Goal: Task Accomplishment & Management: Manage account settings

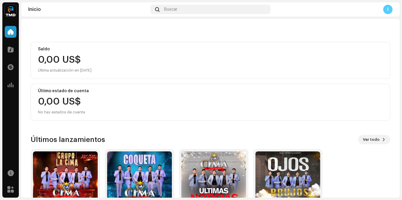
scroll to position [91, 0]
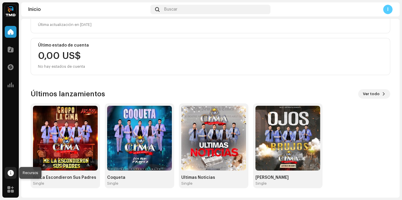
click at [14, 174] on span at bounding box center [11, 172] width 6 height 5
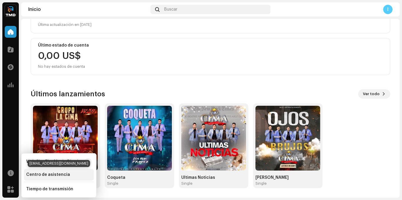
click at [33, 176] on div "Centro de asistencia" at bounding box center [48, 174] width 44 height 5
click at [64, 173] on div "Centro de asistencia" at bounding box center [48, 174] width 44 height 5
click at [65, 173] on div "Centro de asistencia" at bounding box center [48, 174] width 44 height 5
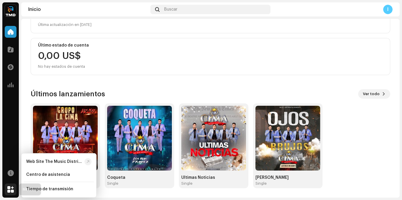
click at [13, 188] on span at bounding box center [10, 189] width 6 height 5
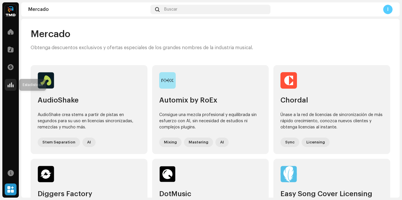
click at [12, 88] on div at bounding box center [11, 85] width 12 height 12
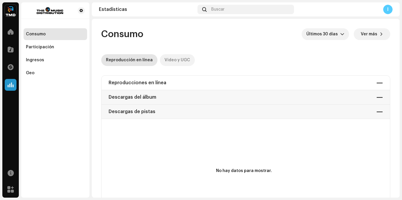
click at [173, 64] on div "Video y UGC" at bounding box center [177, 60] width 26 height 12
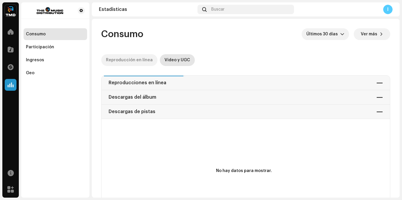
click at [145, 61] on div "Reproducción en línea" at bounding box center [129, 60] width 47 height 12
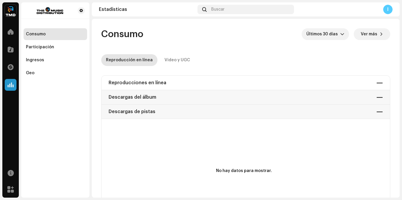
click at [387, 7] on div "I" at bounding box center [387, 9] width 9 height 9
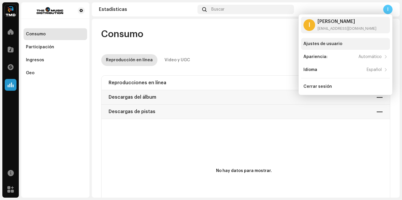
click at [339, 43] on div "Ajustes de usuario" at bounding box center [322, 43] width 39 height 5
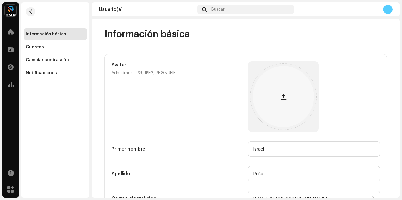
click at [49, 40] on div "Información básica" at bounding box center [56, 34] width 64 height 12
click at [49, 43] on div "Cuentas" at bounding box center [56, 47] width 64 height 12
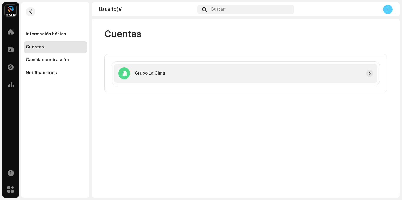
click at [341, 68] on div "Grupo La Cima" at bounding box center [245, 73] width 263 height 19
click at [169, 69] on div "Grupo La Cima" at bounding box center [245, 73] width 263 height 19
click at [370, 73] on span "button" at bounding box center [370, 73] width 4 height 5
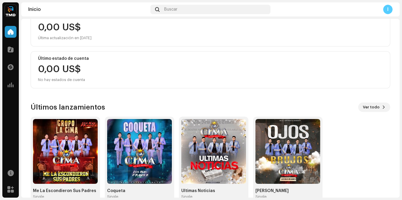
scroll to position [91, 0]
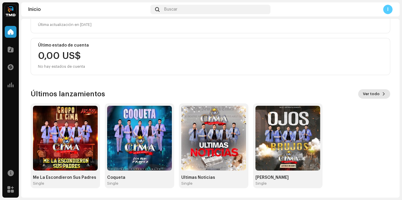
click at [364, 91] on span "Ver todo" at bounding box center [371, 94] width 17 height 12
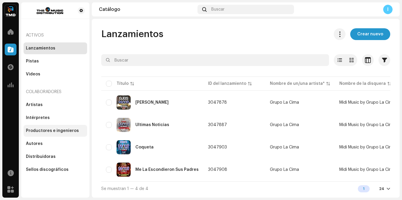
click at [44, 134] on div "Productores e ingenieros" at bounding box center [56, 131] width 64 height 12
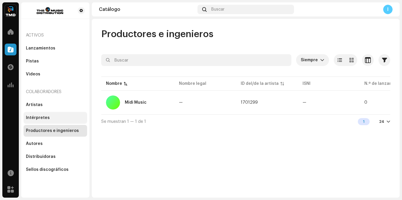
click at [62, 117] on div "Intérpretes" at bounding box center [55, 117] width 59 height 5
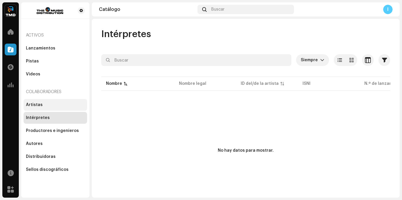
click at [51, 102] on div "Artistas" at bounding box center [56, 105] width 64 height 12
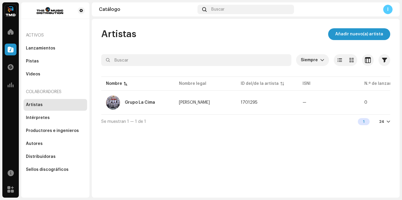
drag, startPoint x: 194, startPoint y: 116, endPoint x: 212, endPoint y: 116, distance: 17.9
click at [212, 116] on div "Se muestran 1 — 1 de 1 1 24" at bounding box center [245, 121] width 289 height 14
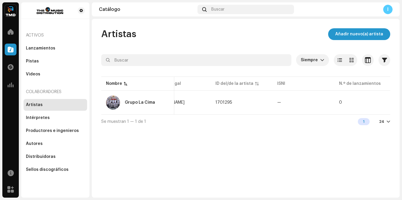
scroll to position [0, 31]
click at [66, 123] on div "Intérpretes" at bounding box center [56, 118] width 64 height 12
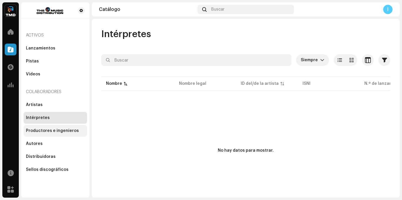
click at [52, 136] on div "Productores e ingenieros" at bounding box center [56, 131] width 64 height 12
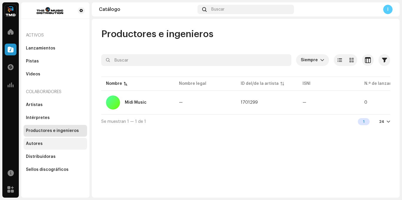
click at [49, 142] on div "Autores" at bounding box center [55, 143] width 59 height 5
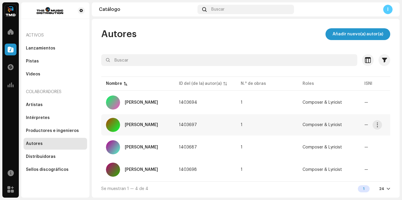
scroll to position [0, 0]
click at [53, 152] on div "Distribuidoras" at bounding box center [56, 157] width 64 height 12
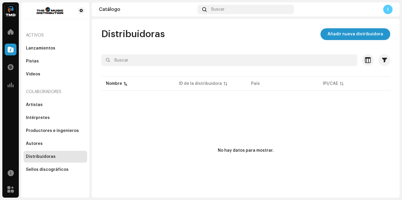
click at [47, 163] on div "Artistas Intérpretes Productores e ingenieros Autores Distribuidoras Sellos dis…" at bounding box center [56, 137] width 64 height 76
click at [47, 168] on div "Sellos discográficos" at bounding box center [47, 169] width 43 height 5
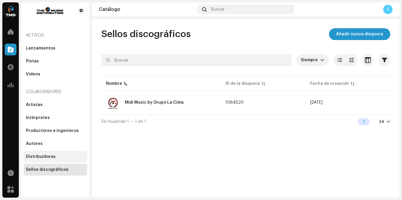
click at [49, 161] on div "Distribuidoras" at bounding box center [56, 157] width 64 height 12
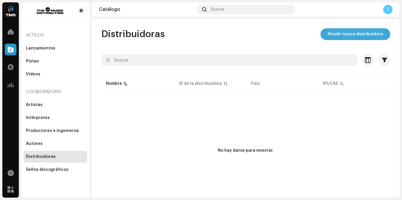
click at [345, 32] on span "Añadir nueva distribuidora" at bounding box center [355, 34] width 56 height 12
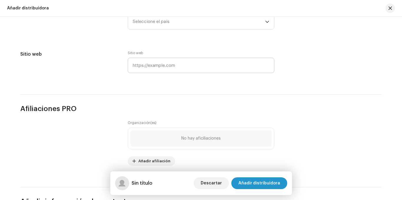
scroll to position [235, 0]
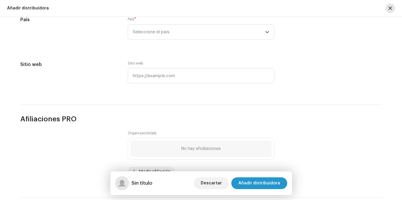
click at [393, 11] on button "button" at bounding box center [389, 8] width 9 height 9
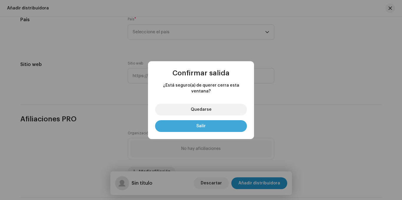
click at [199, 120] on button "Salir" at bounding box center [201, 126] width 92 height 12
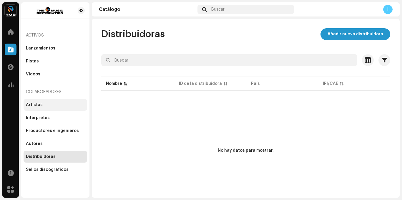
click at [35, 108] on div "Artistas" at bounding box center [56, 105] width 64 height 12
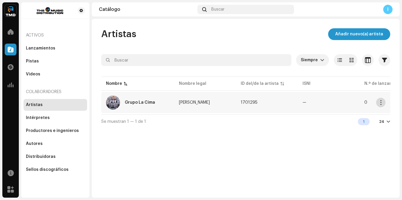
click at [381, 104] on span "button" at bounding box center [381, 102] width 4 height 5
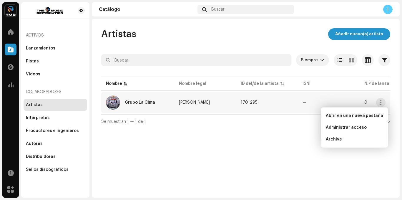
click at [233, 121] on div "Se muestran 1 — 1 de 1 1 24" at bounding box center [245, 121] width 289 height 14
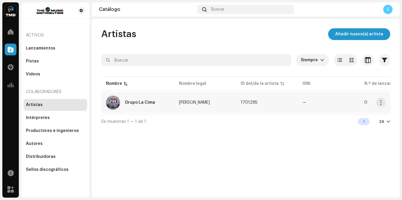
click at [266, 101] on td "1701295" at bounding box center [267, 102] width 62 height 21
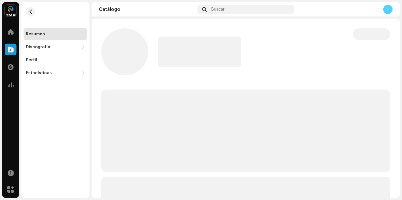
click at [266, 101] on p-skeleton at bounding box center [245, 130] width 289 height 82
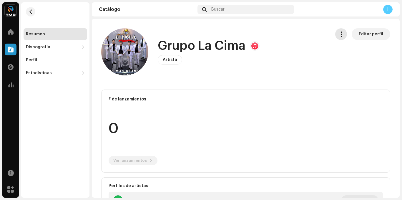
click at [341, 34] on span "button" at bounding box center [341, 34] width 6 height 5
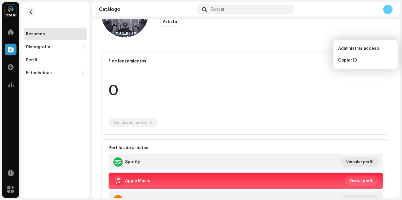
scroll to position [88, 0]
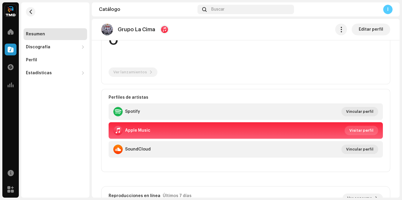
click at [356, 128] on span "Visitar perfil" at bounding box center [361, 130] width 24 height 12
click at [341, 114] on button "Vincular perfil" at bounding box center [359, 111] width 37 height 9
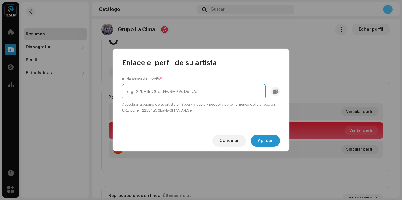
click at [170, 90] on input "text" at bounding box center [194, 91] width 144 height 15
click at [189, 91] on input "text" at bounding box center [194, 91] width 144 height 15
paste input "7hppKbYmGV8Mz1FdJWZphw"
type input "7hppKbYmGV8Mz1FdJWZphw"
click at [257, 138] on button "Aplicar" at bounding box center [265, 141] width 29 height 12
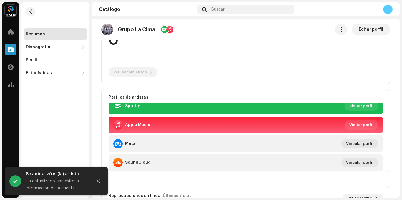
scroll to position [7, 0]
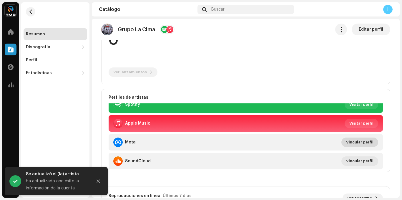
click at [346, 141] on span "Vincular perfil" at bounding box center [359, 142] width 27 height 12
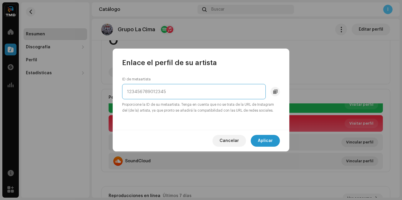
click at [188, 92] on input at bounding box center [194, 91] width 144 height 15
click at [228, 139] on span "Cancelar" at bounding box center [228, 141] width 19 height 12
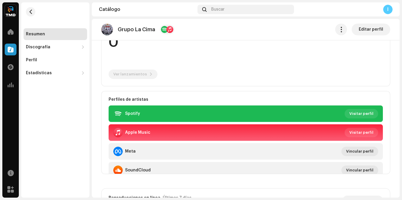
scroll to position [0, 0]
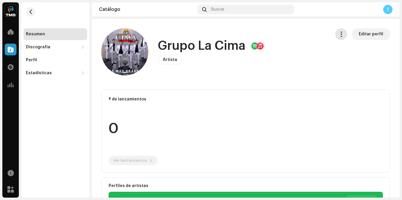
click at [342, 39] on button "button" at bounding box center [341, 34] width 12 height 12
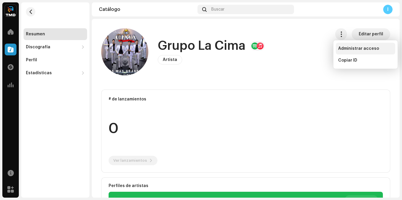
click at [341, 46] on span "Administrar acceso" at bounding box center [358, 48] width 41 height 5
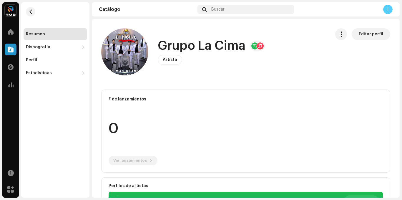
click at [363, 63] on div "Grupo La Cima Portal del/de la artista Invitar a un miembro Miembro Email Últim…" at bounding box center [201, 100] width 402 height 200
click at [363, 35] on span "Editar perfil" at bounding box center [371, 34] width 24 height 12
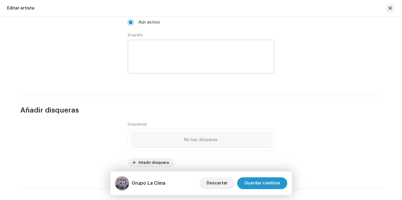
scroll to position [647, 0]
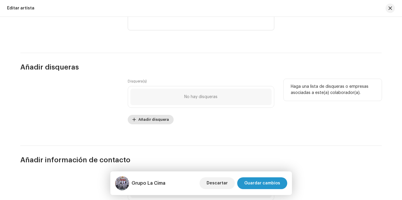
click at [150, 116] on span "Añadir disquera" at bounding box center [153, 120] width 31 height 12
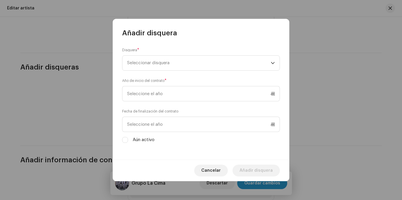
click at [154, 72] on form "Disquera * Seleccionar disquera Año de inicio del contrato * Fecha de finalizac…" at bounding box center [201, 95] width 158 height 96
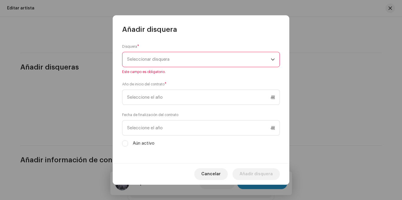
click at [153, 65] on span "Seleccionar disquera" at bounding box center [199, 59] width 144 height 15
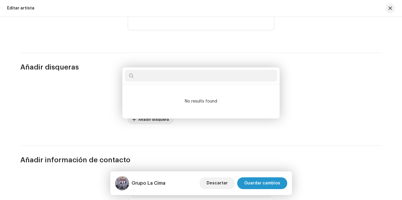
click at [98, 81] on div "Añadir disquera Disquera * Seleccionar disquera Este campo es obligatorio. Año …" at bounding box center [201, 100] width 402 height 200
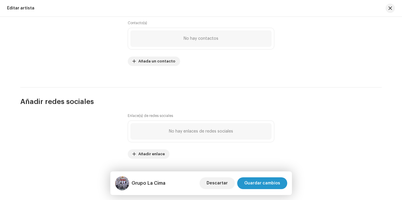
scroll to position [799, 0]
click at [146, 158] on div "Enlace(s) de redes sociales No hay enlaces de redes sociales Añadir enlace" at bounding box center [201, 138] width 147 height 52
click at [146, 152] on span "Añadir enlace" at bounding box center [151, 153] width 26 height 12
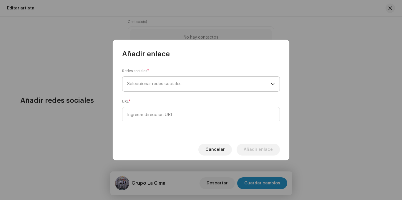
click at [151, 91] on p-select "Seleccionar redes sociales" at bounding box center [201, 83] width 158 height 15
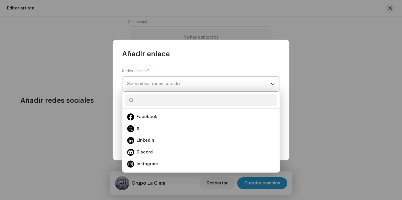
click at [149, 85] on span "Seleccionar redes sociales" at bounding box center [154, 83] width 54 height 4
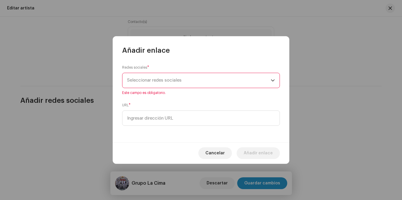
click at [149, 85] on span "Seleccionar redes sociales" at bounding box center [199, 80] width 144 height 15
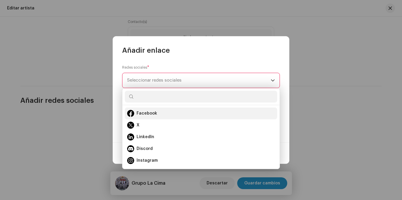
click at [148, 115] on span "Facebook" at bounding box center [146, 113] width 21 height 6
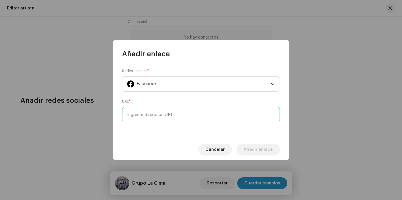
click at [149, 109] on input at bounding box center [201, 114] width 158 height 15
paste input "163Zn3zqak"
type input "1"
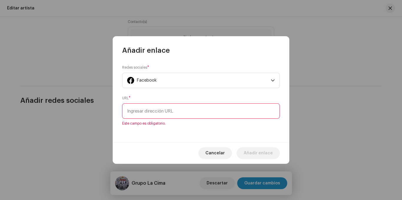
paste input "https://www.facebook.com/share/163Zn3zqak/"
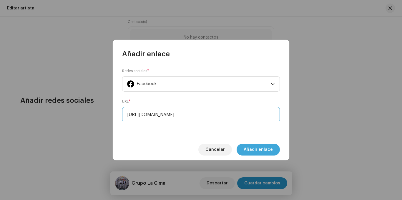
type input "https://www.facebook.com/share/163Zn3zqak/"
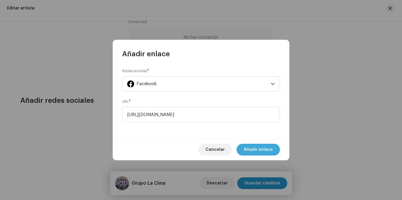
click at [254, 144] on span "Añadir enlace" at bounding box center [258, 150] width 29 height 12
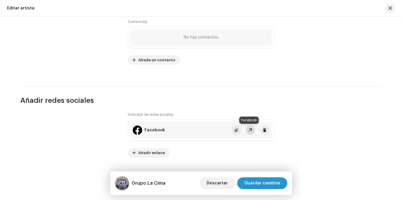
click at [249, 129] on span at bounding box center [250, 130] width 4 height 5
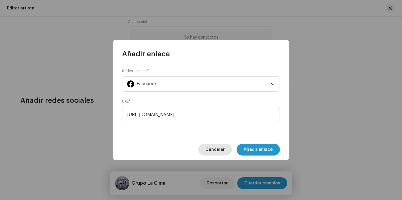
click at [221, 145] on span "Cancelar" at bounding box center [214, 150] width 19 height 12
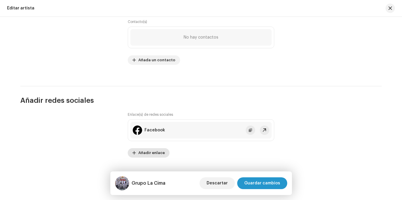
click at [156, 153] on span "Añadir enlace" at bounding box center [151, 153] width 26 height 12
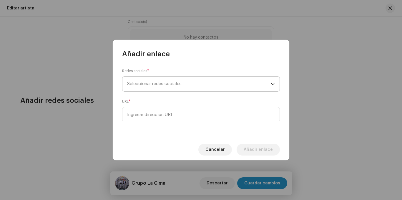
click at [157, 84] on span "Seleccionar redes sociales" at bounding box center [154, 83] width 54 height 4
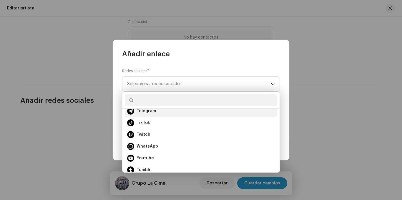
scroll to position [106, 0]
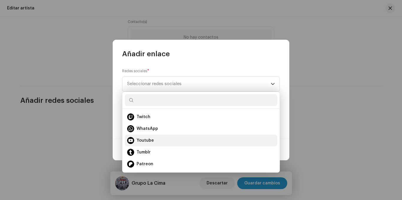
click at [148, 138] on span "Youtube" at bounding box center [144, 140] width 17 height 6
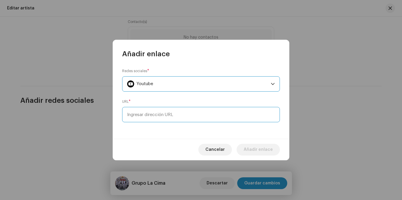
click at [152, 117] on input at bounding box center [201, 114] width 158 height 15
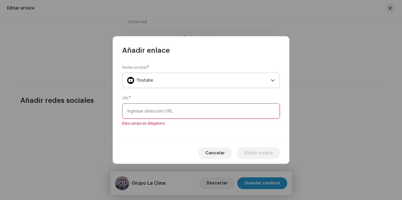
paste input "https://www.youtube.com/@grupolacima3161/featured"
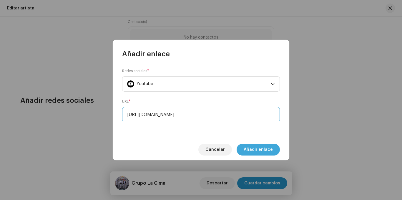
type input "https://www.youtube.com/@grupolacima3161/featured"
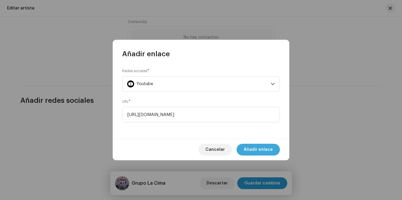
click at [246, 144] on span "Añadir enlace" at bounding box center [258, 150] width 29 height 12
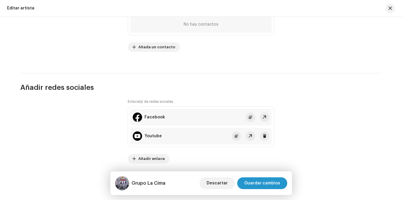
scroll to position [818, 0]
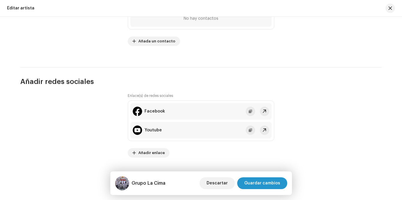
click at [224, 144] on div "Enlace(s) de redes sociales Facebook Youtube Añadir enlace" at bounding box center [201, 125] width 147 height 64
click at [254, 181] on span "Guardar cambios" at bounding box center [262, 183] width 36 height 12
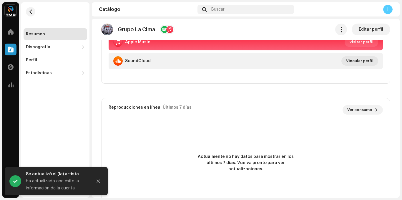
scroll to position [118, 0]
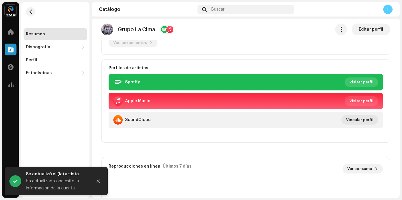
click at [360, 80] on span "Visitar perfil" at bounding box center [361, 82] width 24 height 12
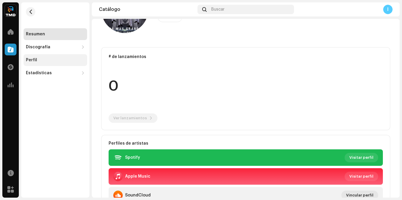
scroll to position [88, 0]
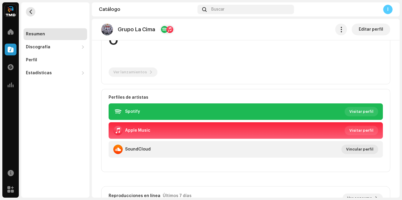
click at [29, 12] on span "button" at bounding box center [31, 11] width 4 height 5
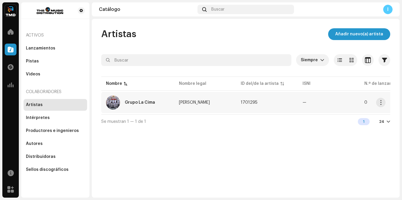
click at [116, 99] on img at bounding box center [113, 102] width 14 height 14
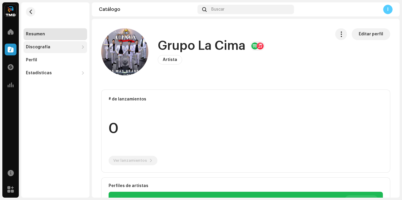
click at [51, 53] on div "Discografía" at bounding box center [56, 47] width 64 height 12
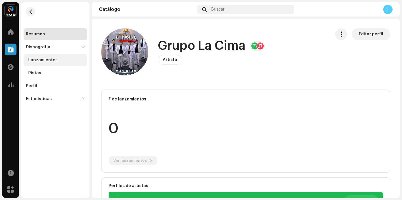
click at [49, 65] on div "Lanzamientos" at bounding box center [56, 60] width 64 height 12
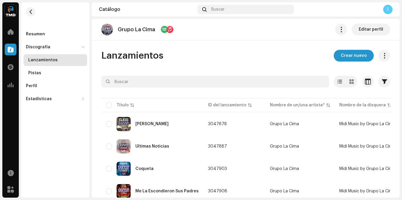
scroll to position [22, 0]
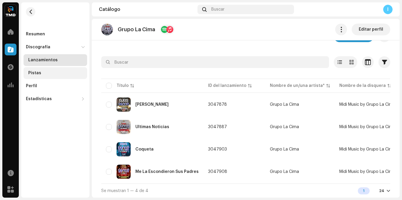
click at [47, 73] on div "Pistas" at bounding box center [56, 73] width 56 height 5
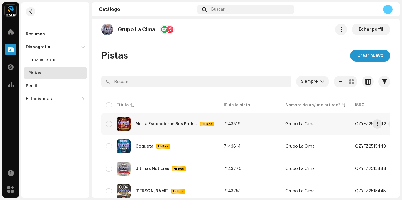
click at [377, 119] on div "QZYFZ2515442" at bounding box center [375, 124] width 41 height 12
click at [377, 124] on span "button" at bounding box center [377, 123] width 4 height 5
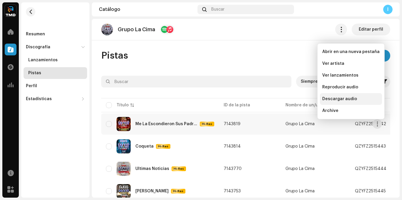
click at [345, 98] on span "Descargar audio" at bounding box center [339, 98] width 35 height 5
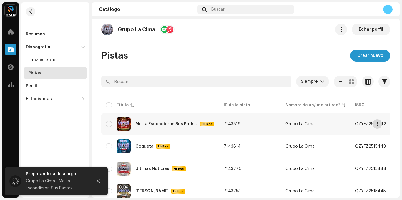
click at [378, 122] on span "button" at bounding box center [377, 123] width 4 height 5
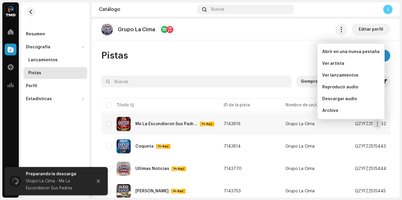
click at [212, 56] on div "Pistas Crear nuevo" at bounding box center [245, 56] width 289 height 12
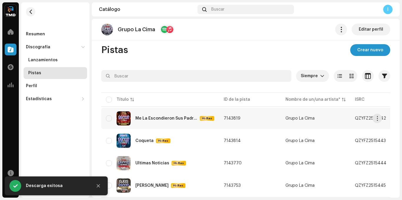
scroll to position [22, 0]
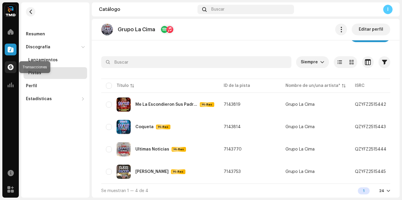
click at [14, 66] on div at bounding box center [11, 67] width 12 height 12
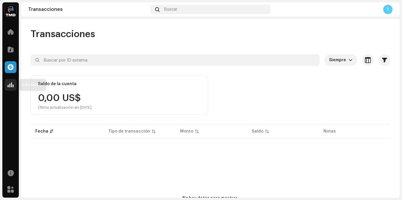
click at [10, 85] on span at bounding box center [11, 84] width 6 height 5
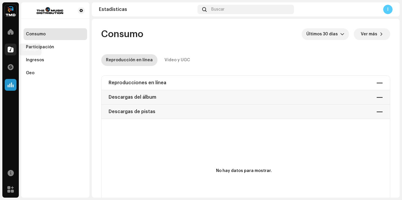
click at [11, 49] on span at bounding box center [11, 49] width 6 height 5
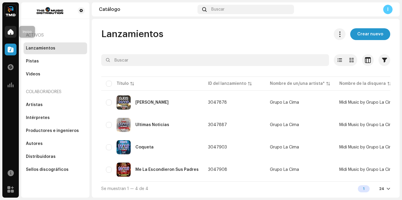
click at [9, 29] on span at bounding box center [11, 31] width 6 height 5
